Goal: Navigation & Orientation: Find specific page/section

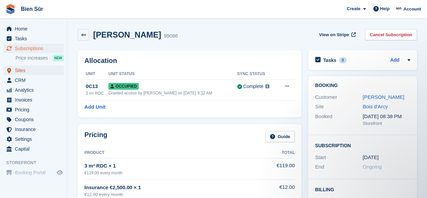
click at [29, 72] on span "Sites" at bounding box center [35, 70] width 41 height 9
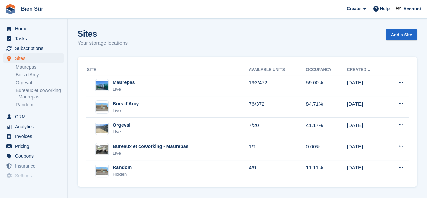
click at [146, 106] on div "Bois d'Arcy Live" at bounding box center [168, 107] width 162 height 14
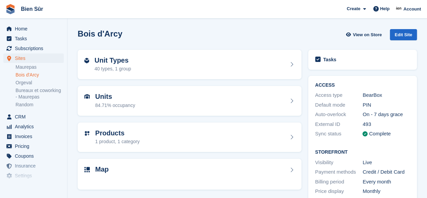
click at [152, 65] on div "Unit Types 40 types, 1 group" at bounding box center [189, 64] width 211 height 16
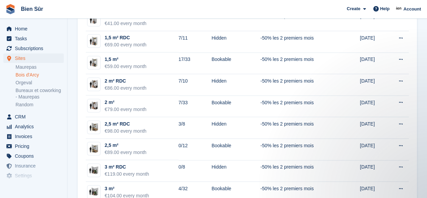
scroll to position [68, 0]
